Goal: Task Accomplishment & Management: Manage account settings

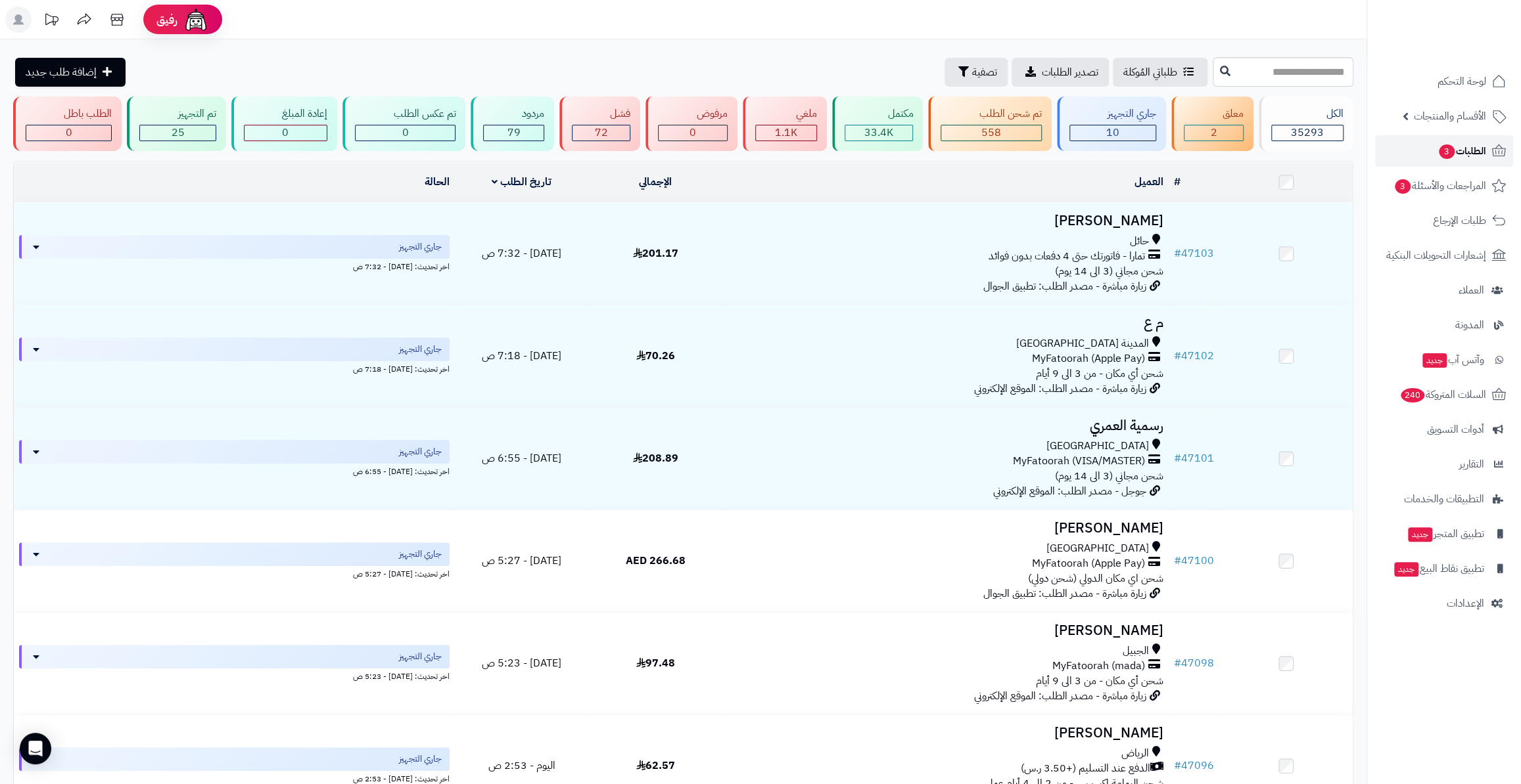
click at [1470, 154] on span "الطلبات 3" at bounding box center [1462, 150] width 48 height 18
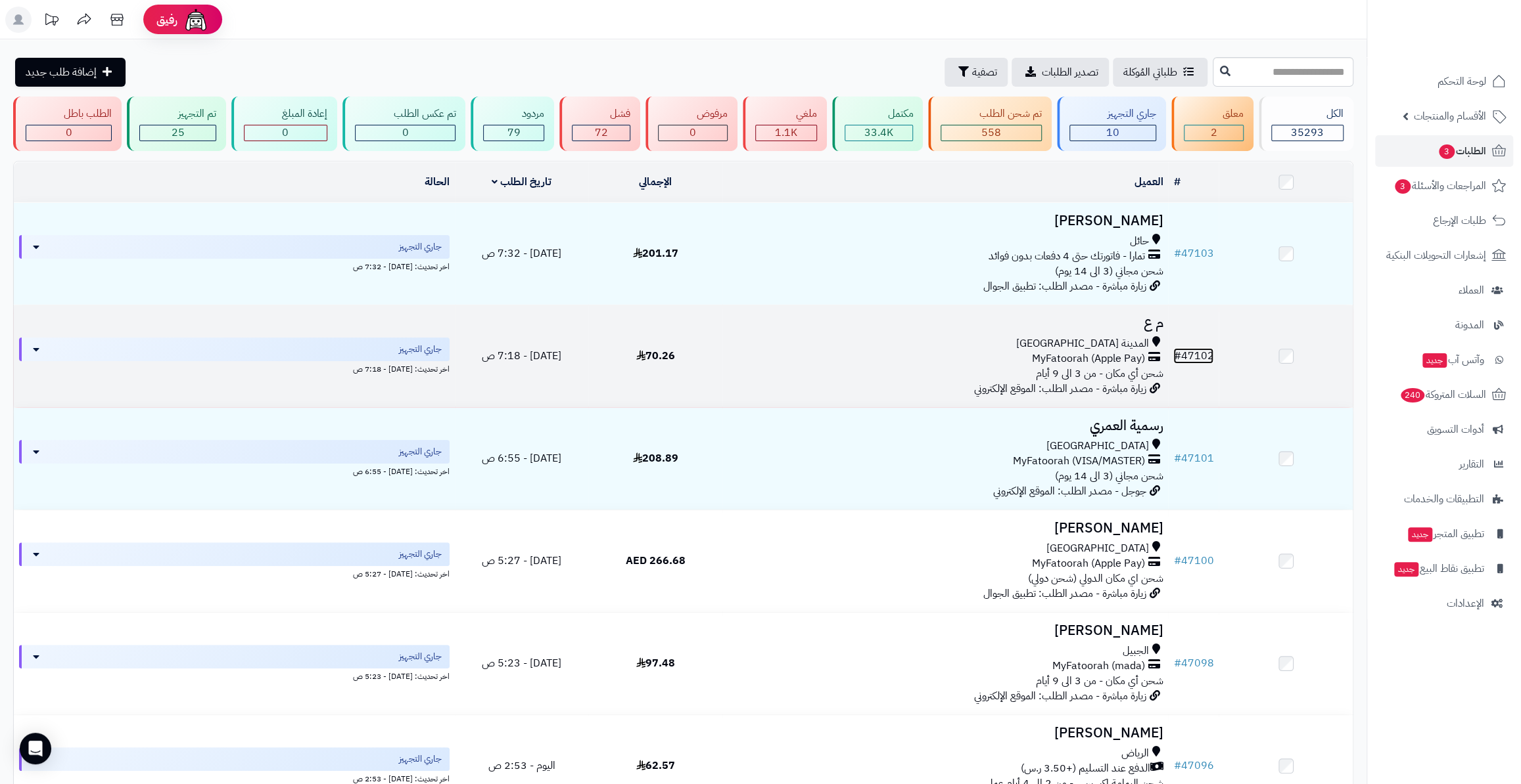
click at [1202, 350] on link "# 47102" at bounding box center [1193, 355] width 40 height 15
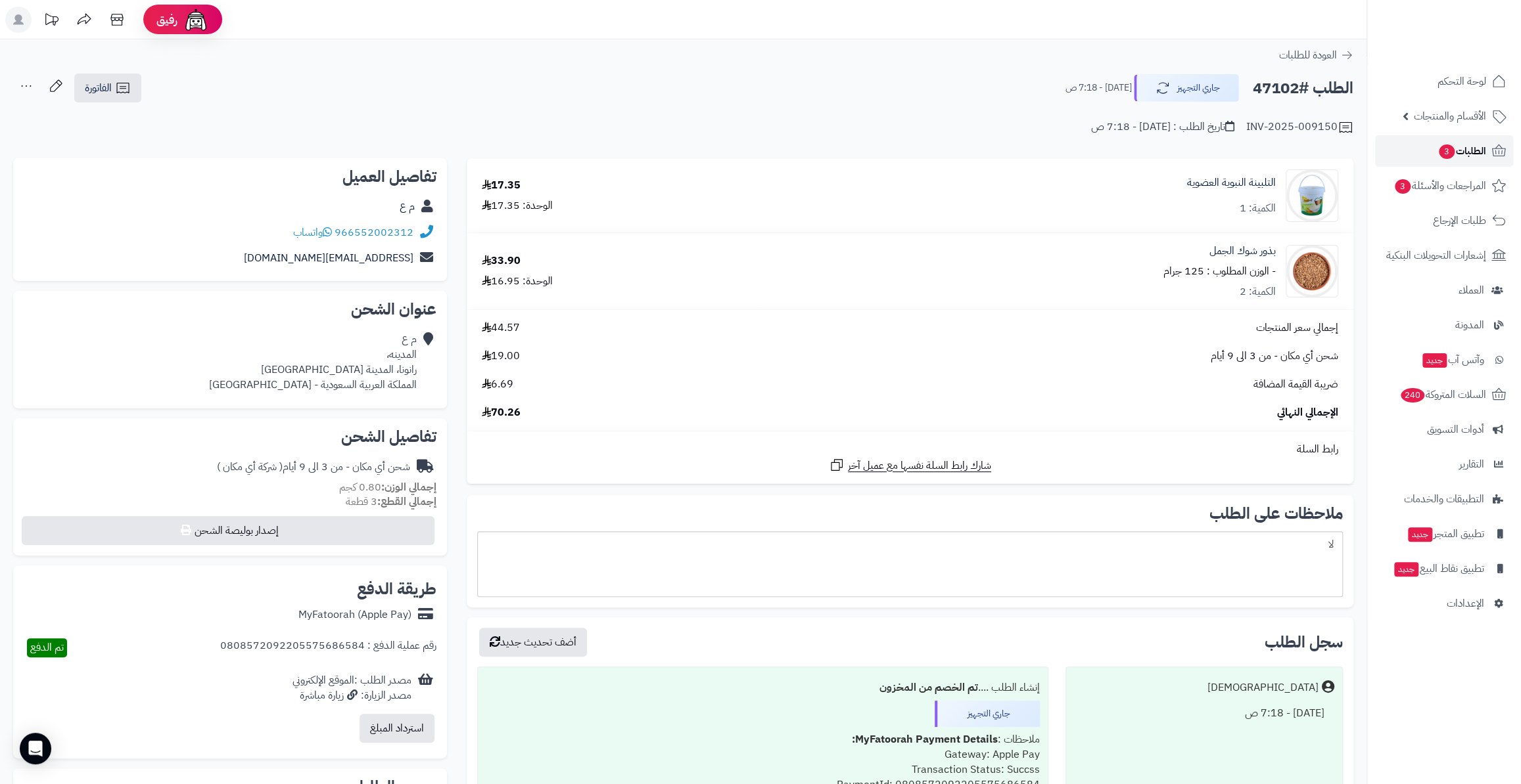
click at [1424, 157] on link "الطلبات 3" at bounding box center [1444, 150] width 138 height 32
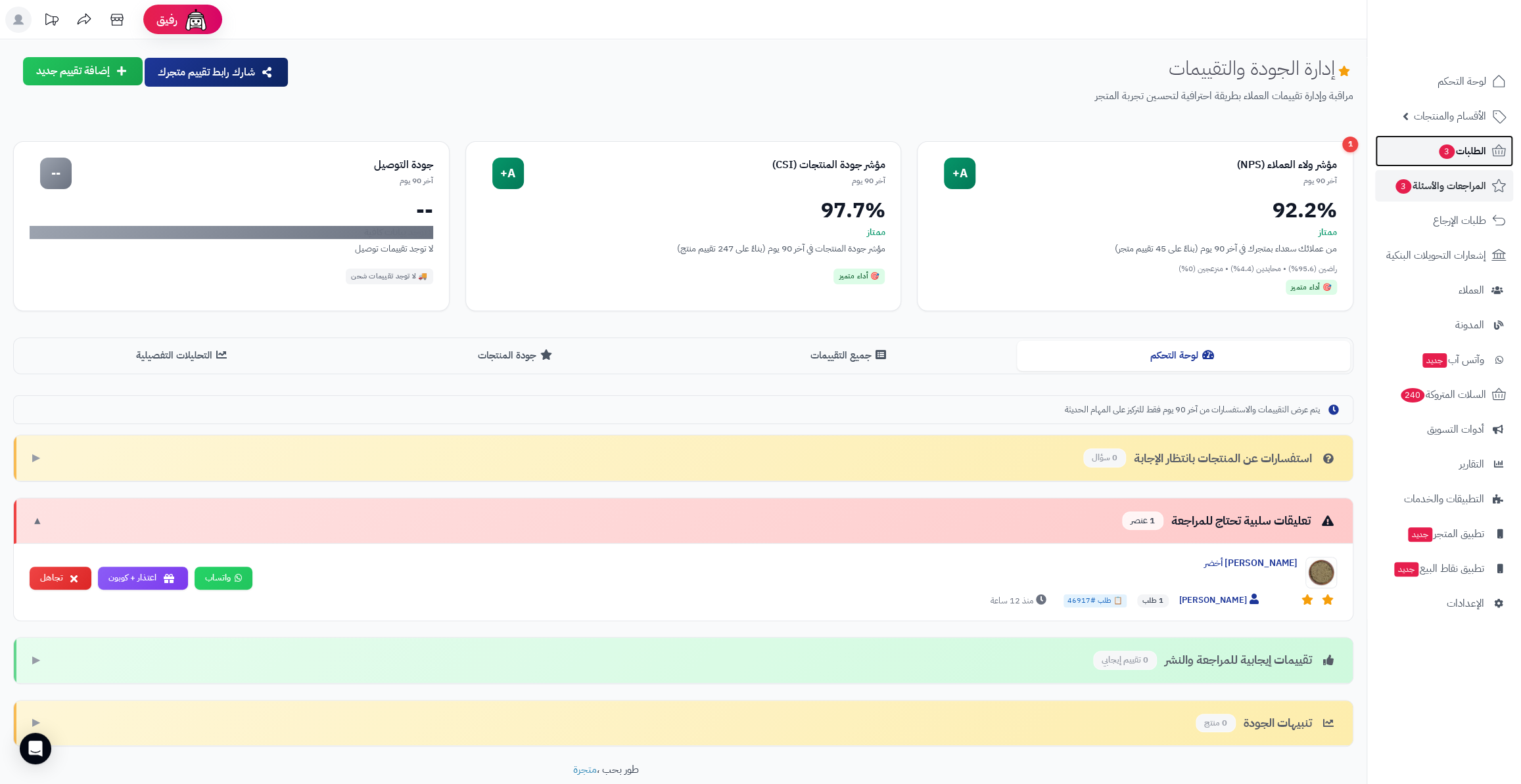
click at [1433, 163] on link "الطلبات 3" at bounding box center [1444, 150] width 138 height 32
